Goal: Task Accomplishment & Management: Manage account settings

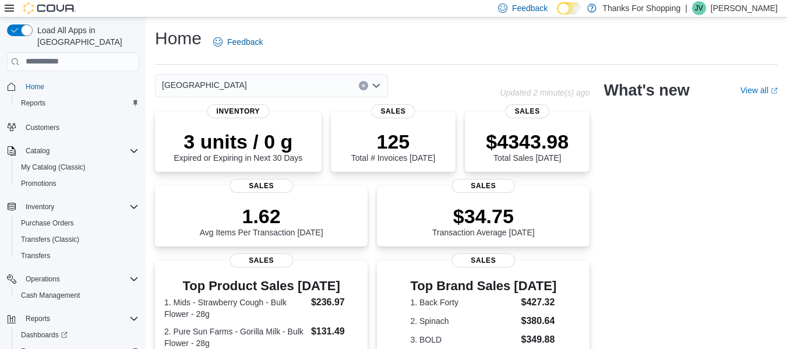
click at [748, 10] on p "J Van Dyck" at bounding box center [743, 8] width 67 height 14
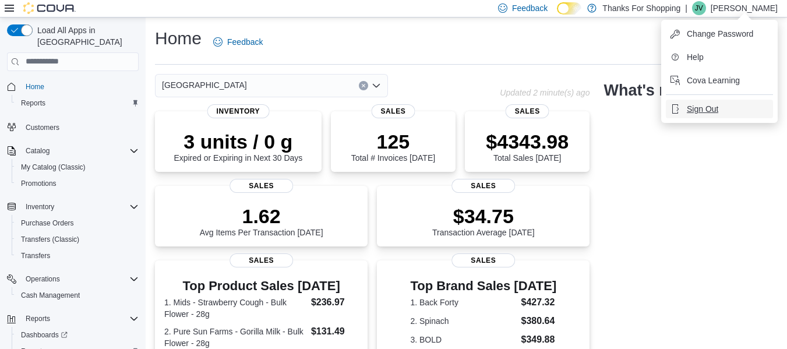
click at [701, 115] on button "Sign Out" at bounding box center [718, 109] width 107 height 19
